Goal: Use online tool/utility: Utilize a website feature to perform a specific function

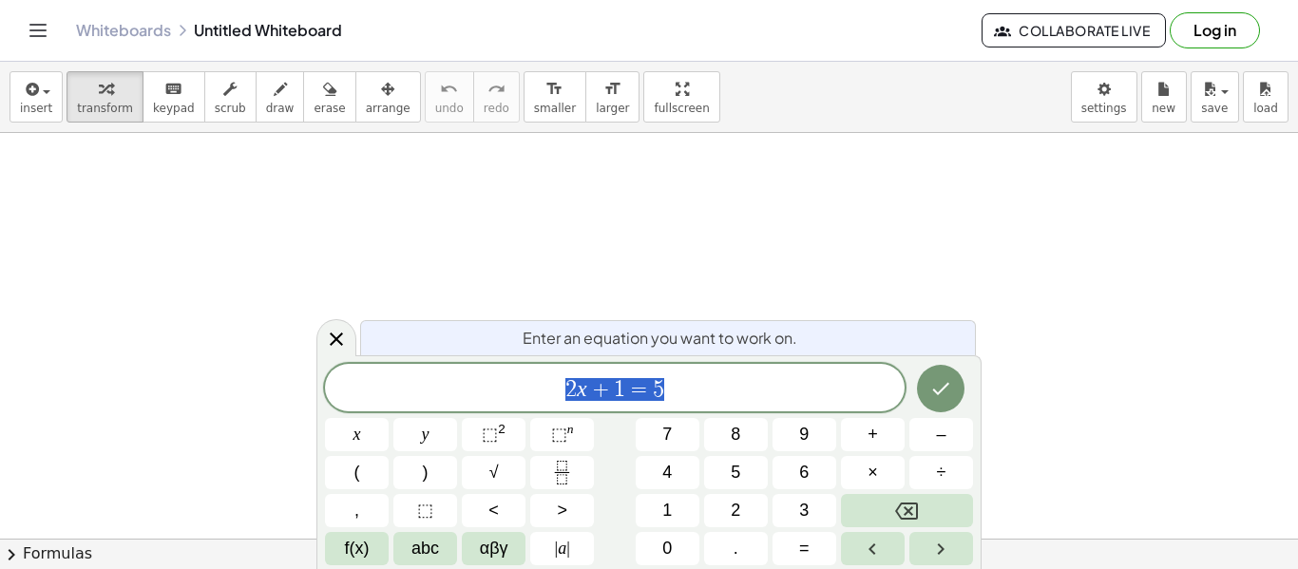
scroll to position [85, 0]
click at [674, 392] on span "2 x + 1 = 5" at bounding box center [615, 389] width 580 height 27
click at [936, 384] on icon "Done" at bounding box center [940, 388] width 23 height 23
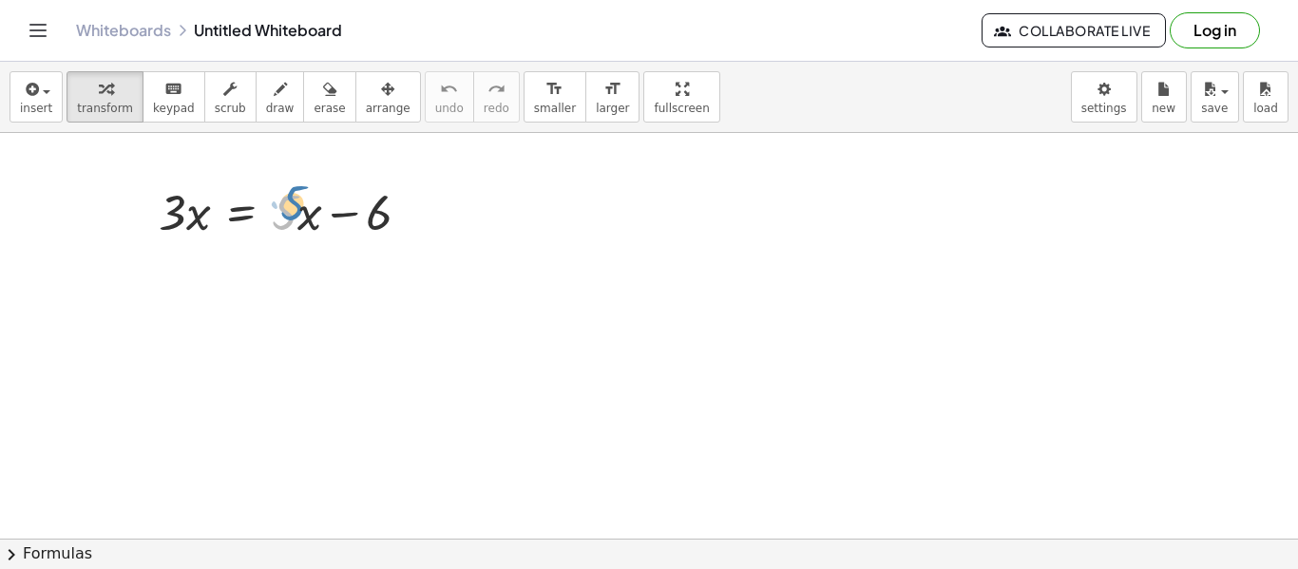
click at [295, 219] on div at bounding box center [292, 211] width 286 height 65
drag, startPoint x: 300, startPoint y: 212, endPoint x: 294, endPoint y: 203, distance: 10.8
click at [294, 203] on div at bounding box center [292, 211] width 286 height 65
drag, startPoint x: 289, startPoint y: 214, endPoint x: 188, endPoint y: 268, distance: 114.3
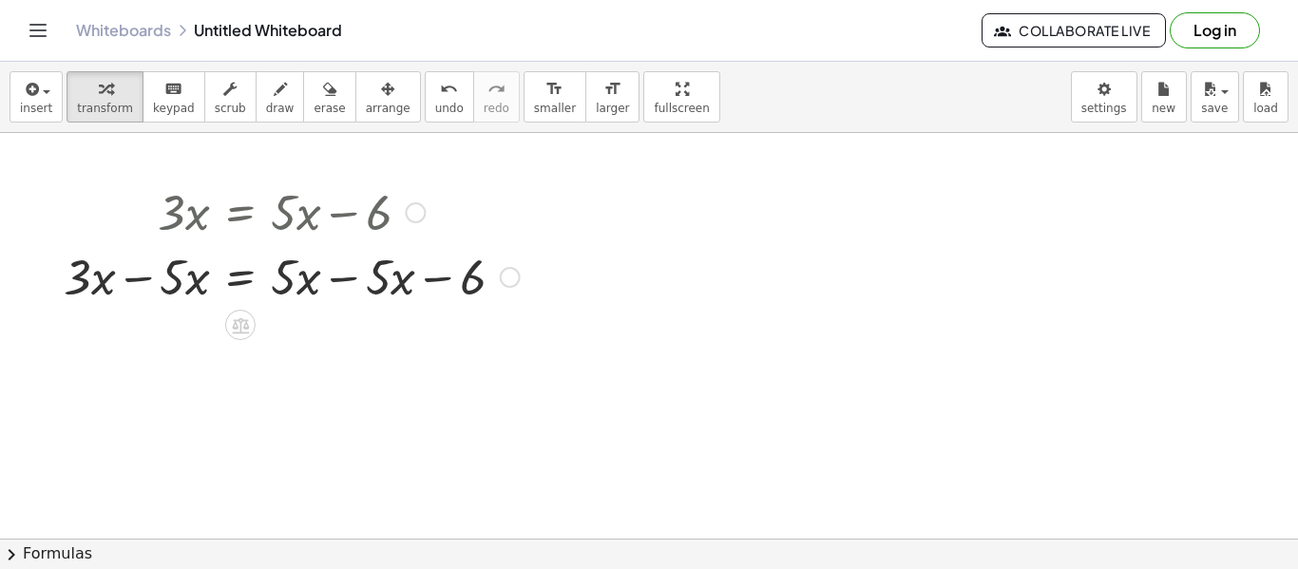
click at [127, 280] on div at bounding box center [291, 275] width 475 height 65
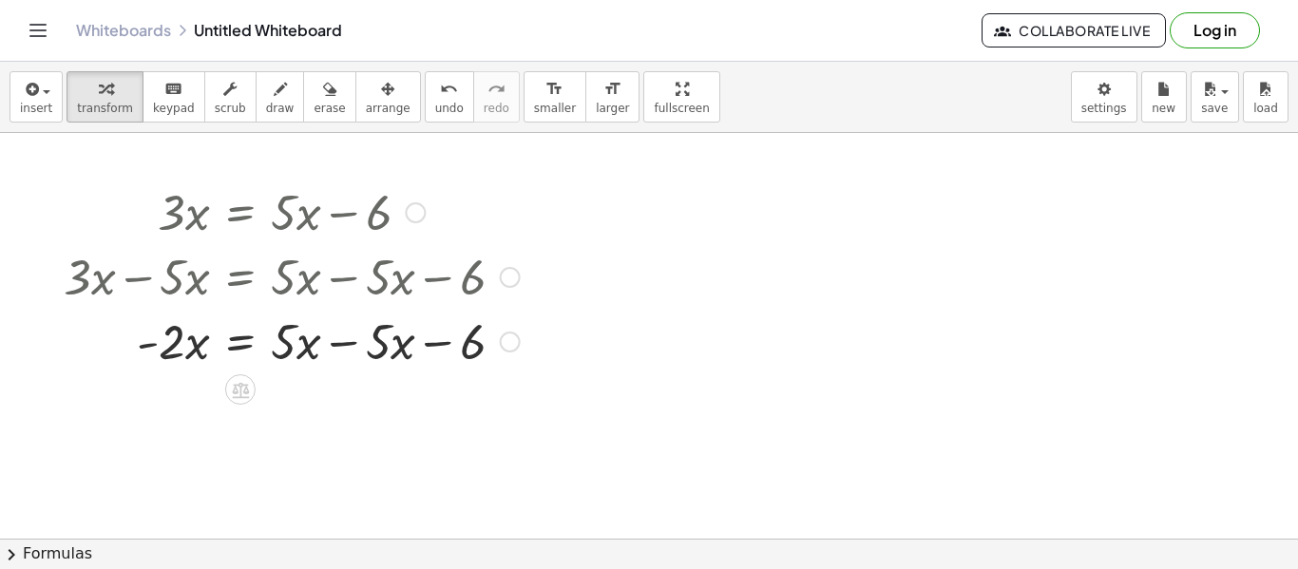
click at [342, 343] on div at bounding box center [291, 340] width 475 height 65
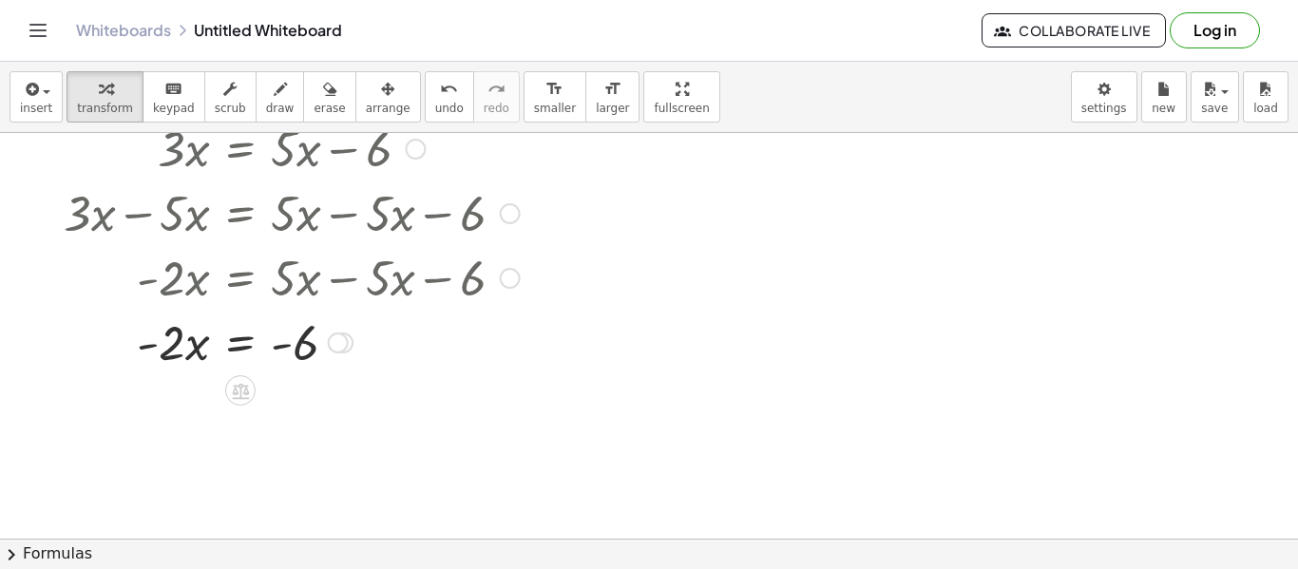
scroll to position [152, 0]
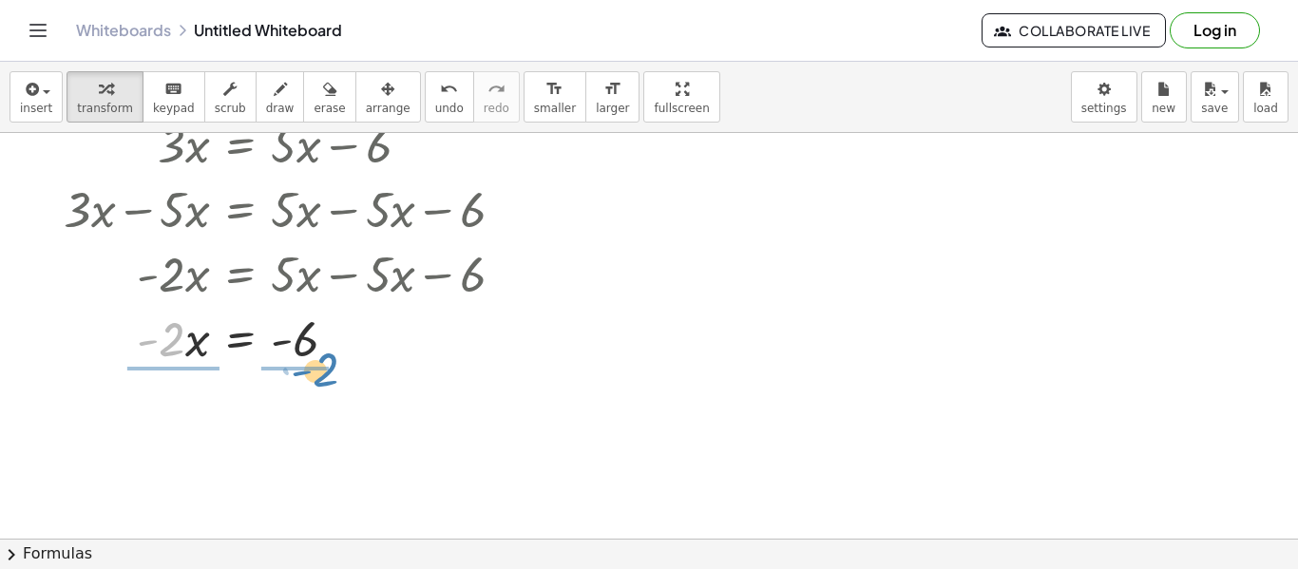
drag, startPoint x: 171, startPoint y: 339, endPoint x: 317, endPoint y: 371, distance: 149.6
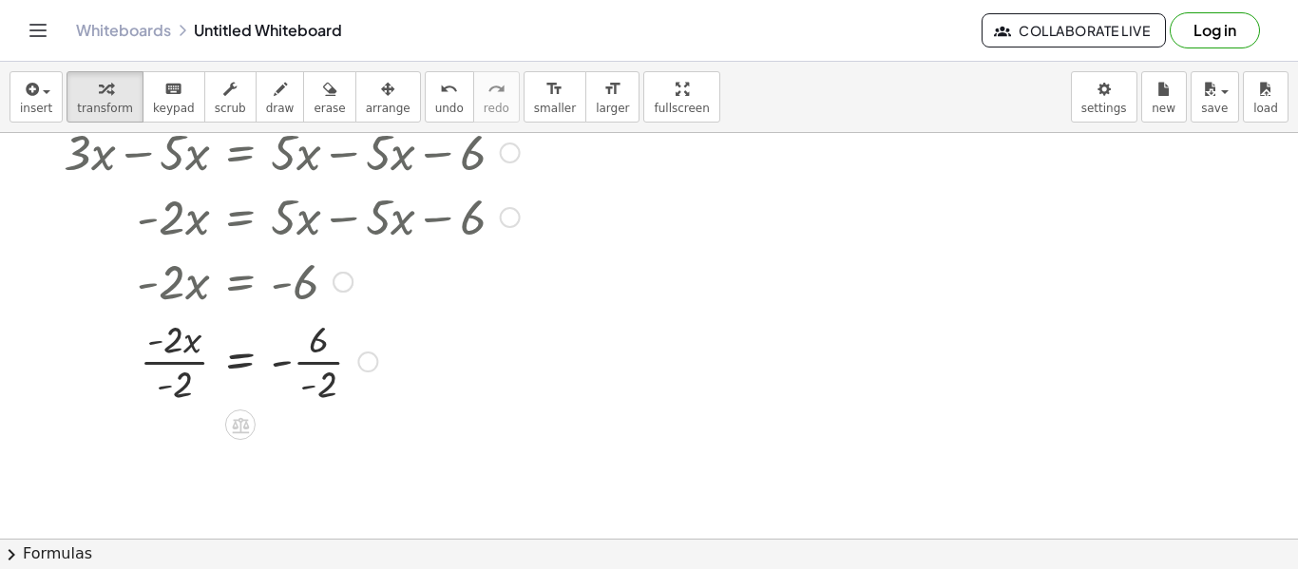
scroll to position [210, 0]
click at [178, 367] on div at bounding box center [291, 359] width 475 height 95
click at [314, 452] on div at bounding box center [291, 454] width 475 height 95
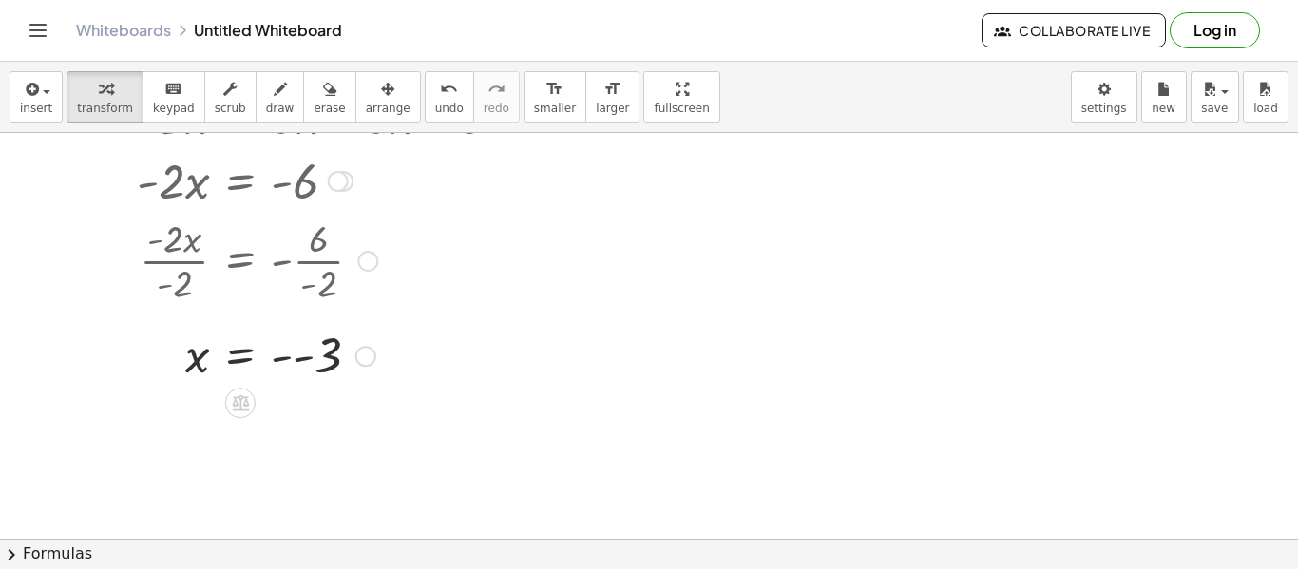
scroll to position [313, 0]
click at [293, 355] on div at bounding box center [291, 351] width 475 height 63
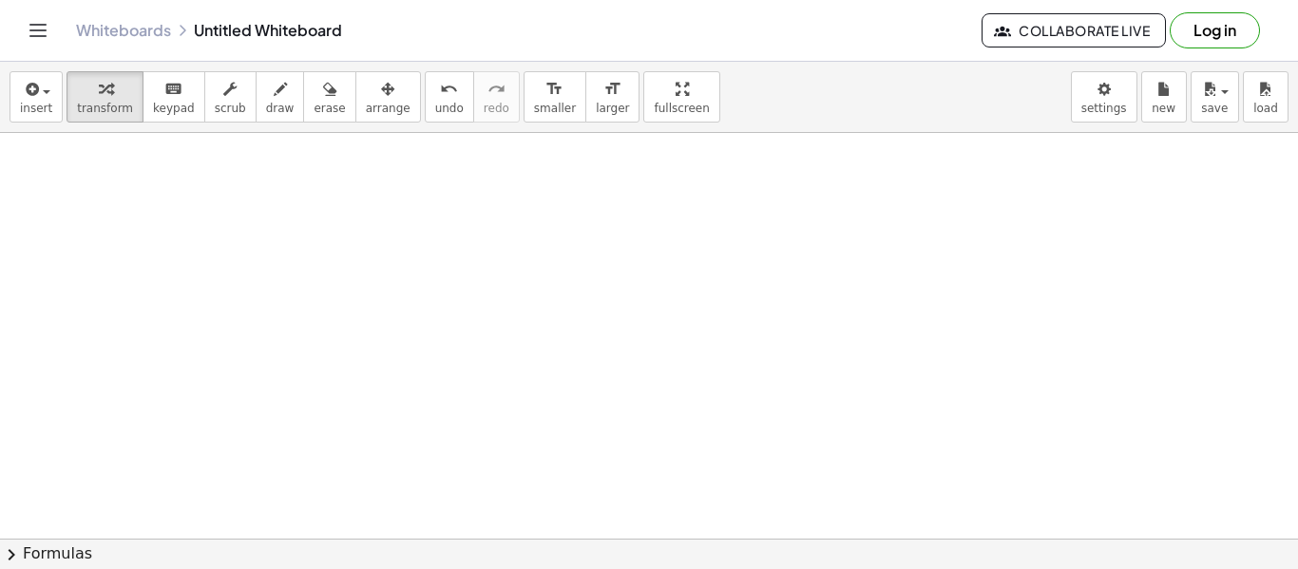
scroll to position [0, 0]
